Goal: Transaction & Acquisition: Purchase product/service

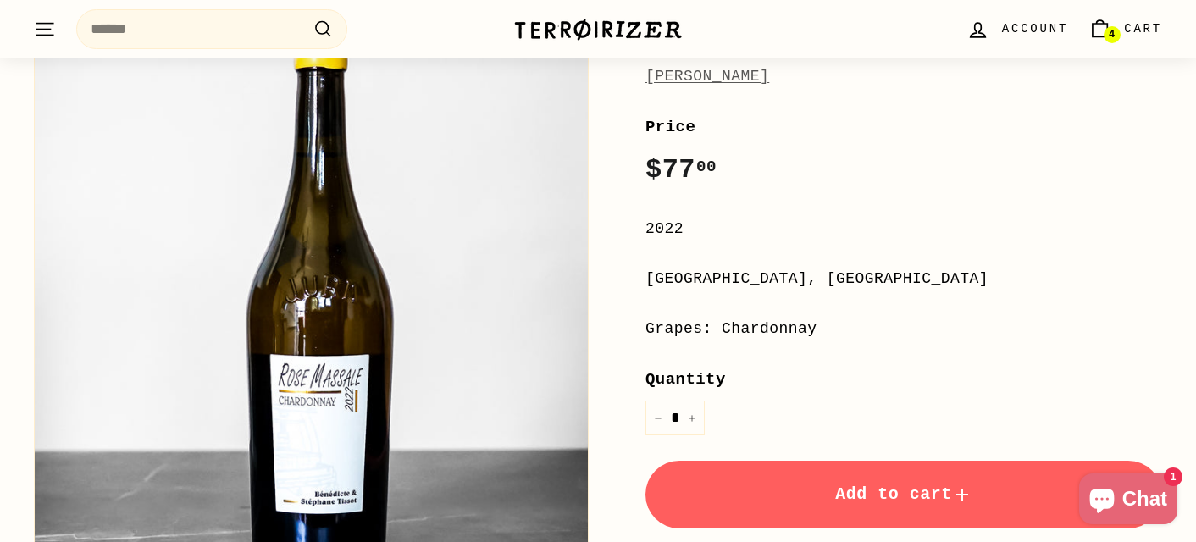
scroll to position [271, 0]
click at [1156, 30] on span "Cart" at bounding box center [1143, 28] width 38 height 19
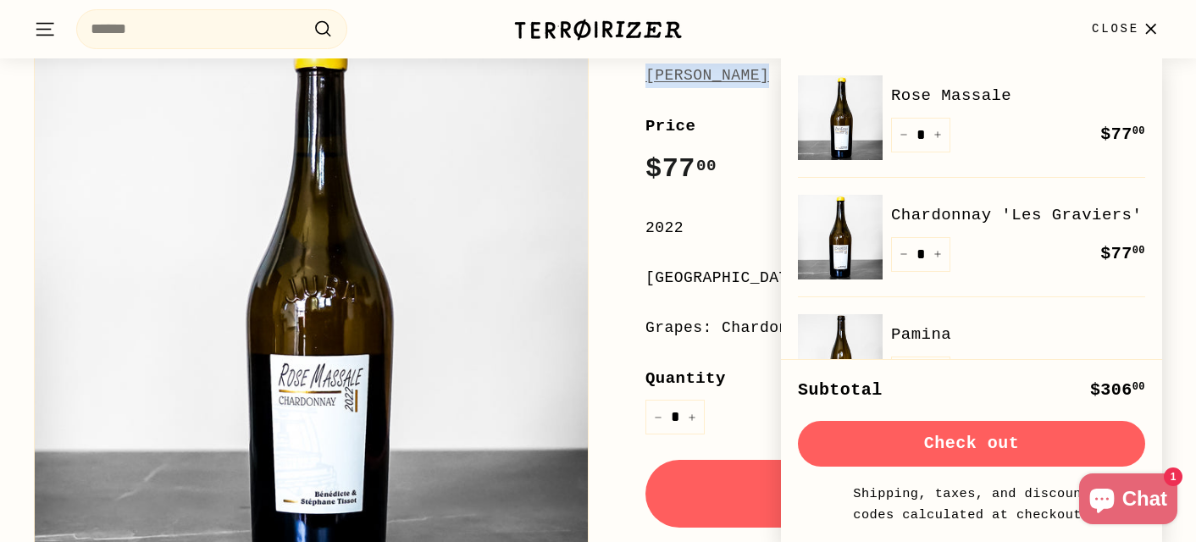
drag, startPoint x: 688, startPoint y: 103, endPoint x: 647, endPoint y: 73, distance: 50.8
click at [647, 73] on div "Home / [PERSON_NAME] [PERSON_NAME] Price Regular price $77 00 $77.00 / 2022 [GE…" at bounding box center [884, 375] width 555 height 867
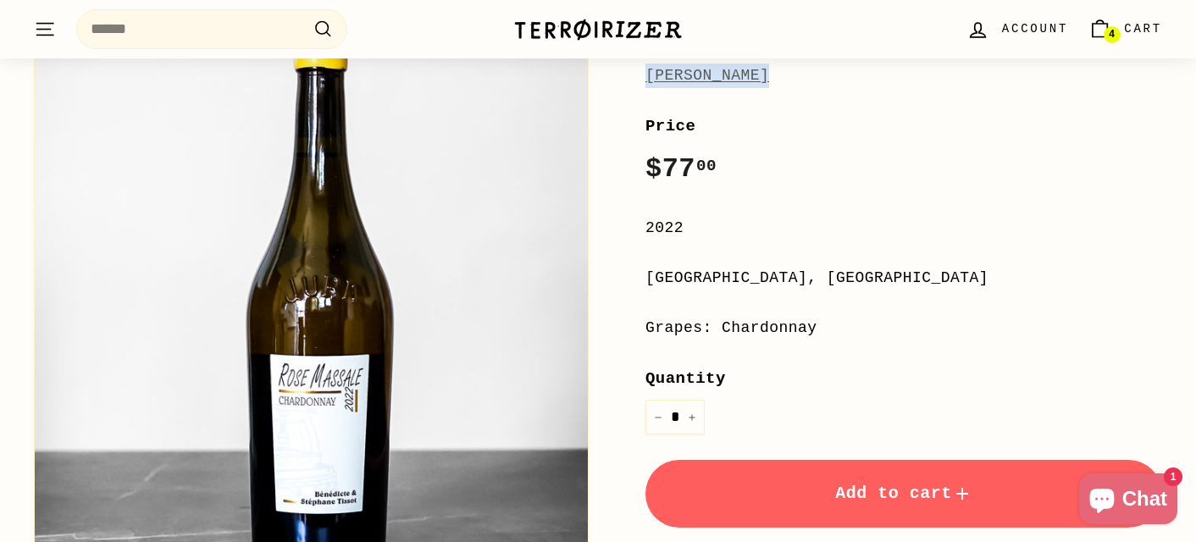
copy div "[PERSON_NAME]"
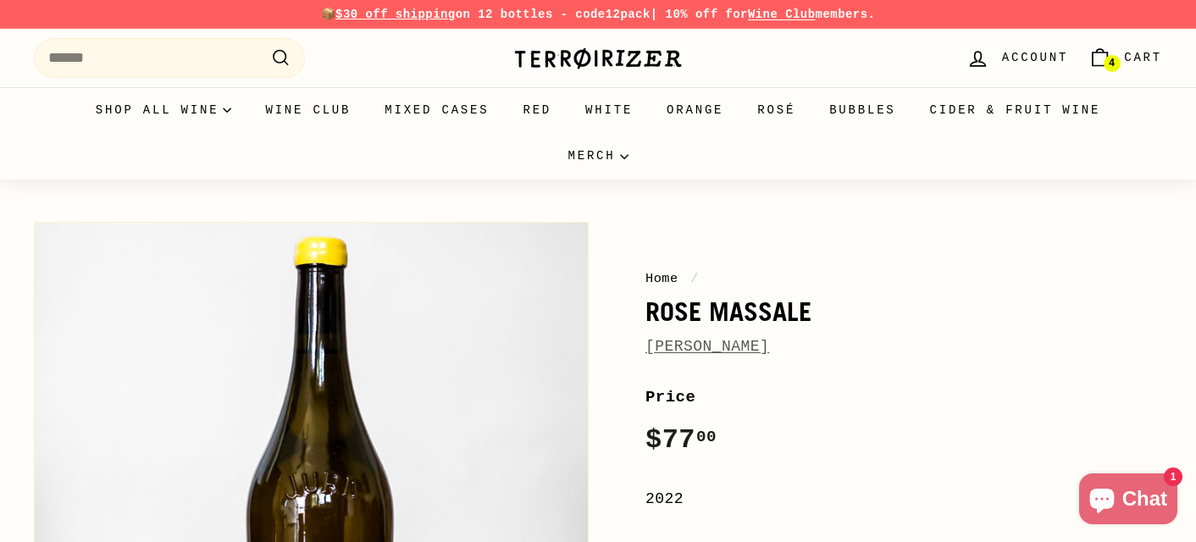
scroll to position [271, 0]
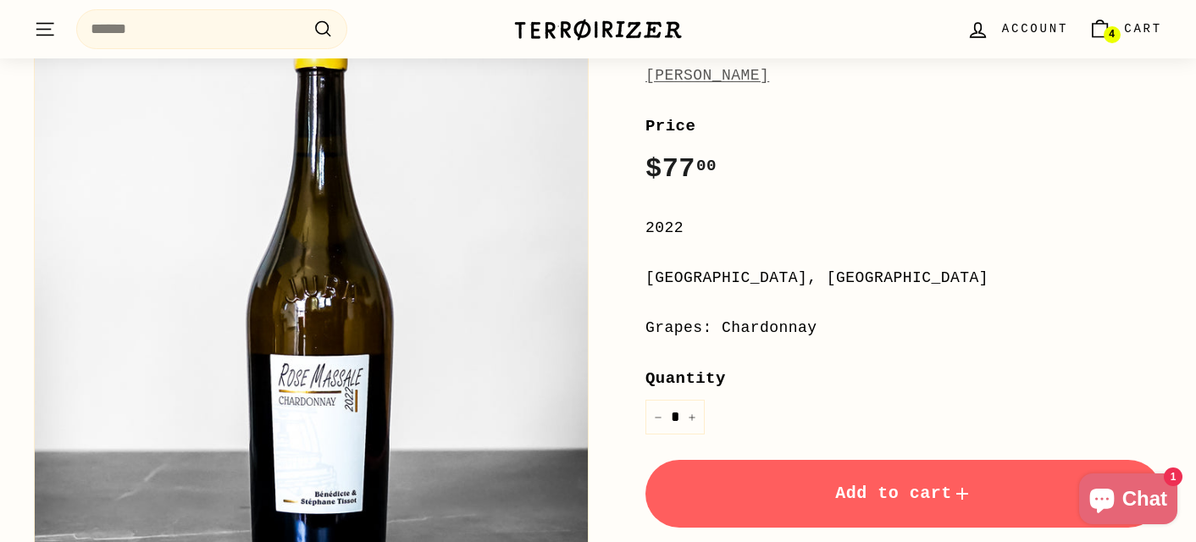
click at [1103, 26] on icon "Cart" at bounding box center [1099, 29] width 23 height 23
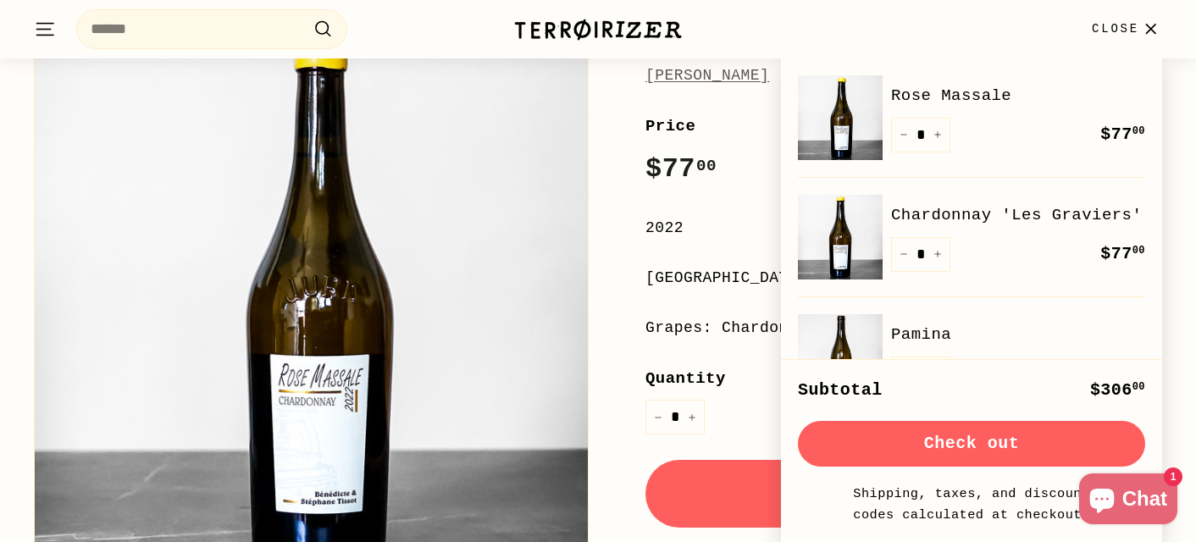
click at [1009, 220] on link "Chardonnay 'Les Graviers'" at bounding box center [1018, 214] width 254 height 25
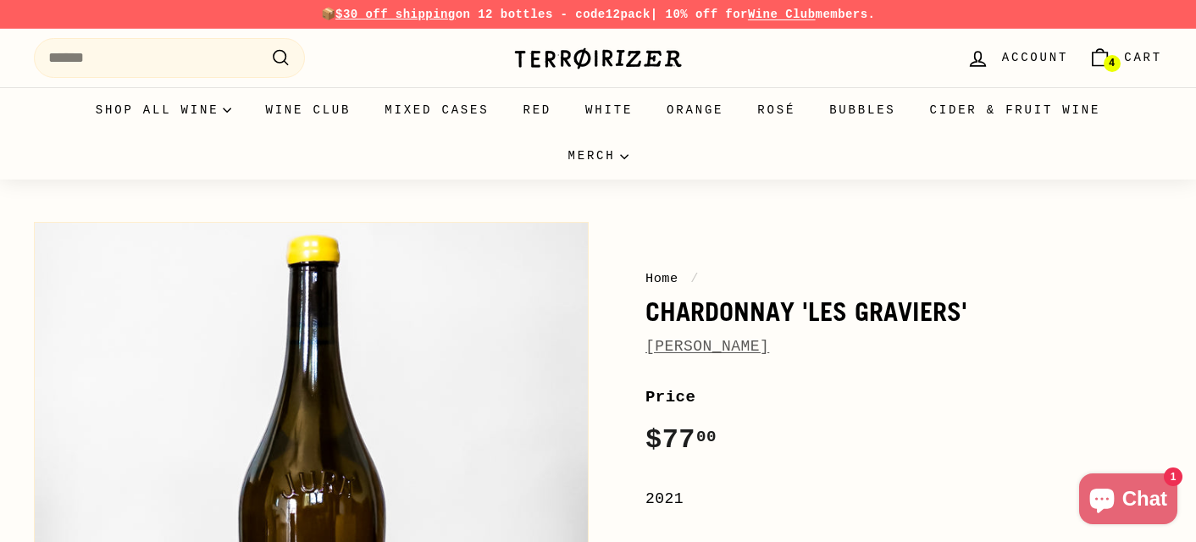
click at [1105, 54] on icon "Cart" at bounding box center [1099, 58] width 23 height 23
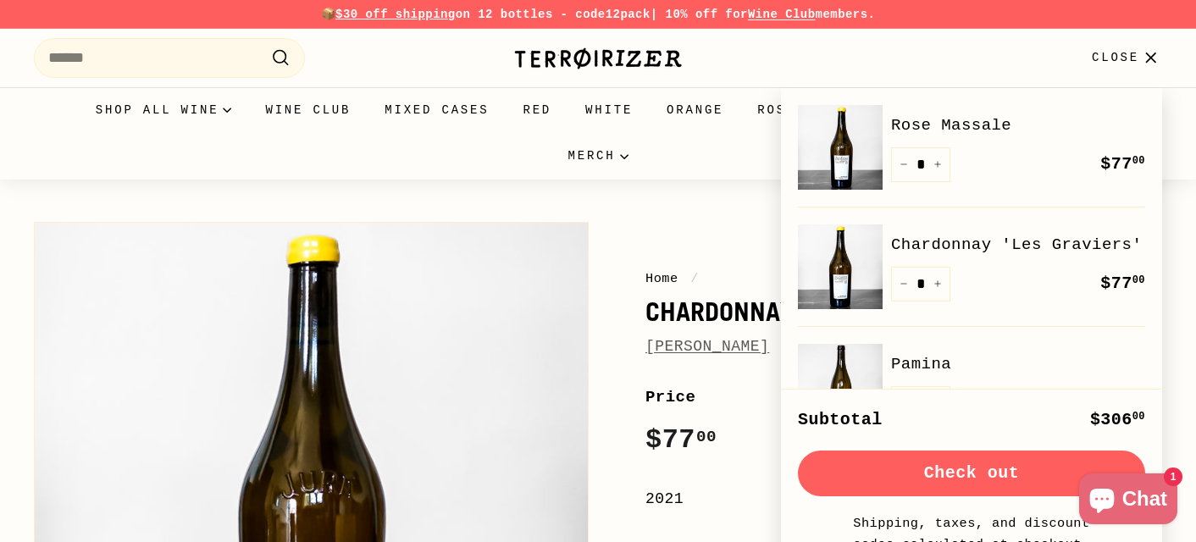
click at [994, 473] on button "Check out" at bounding box center [971, 474] width 347 height 46
